Goal: Task Accomplishment & Management: Manage account settings

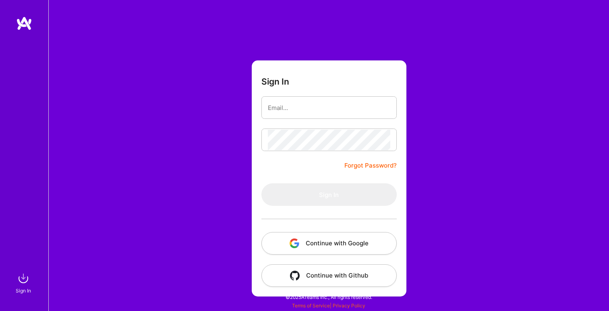
click at [346, 243] on button "Continue with Google" at bounding box center [329, 243] width 135 height 23
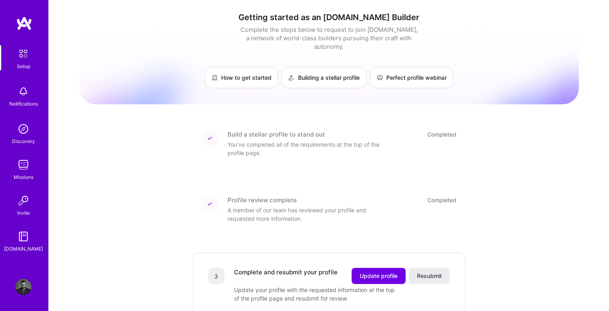
click at [28, 31] on div "Setup Notifications Discovery Missions Invite [DOMAIN_NAME]" at bounding box center [24, 141] width 48 height 251
click at [27, 18] on img at bounding box center [24, 23] width 16 height 15
